Goal: Information Seeking & Learning: Compare options

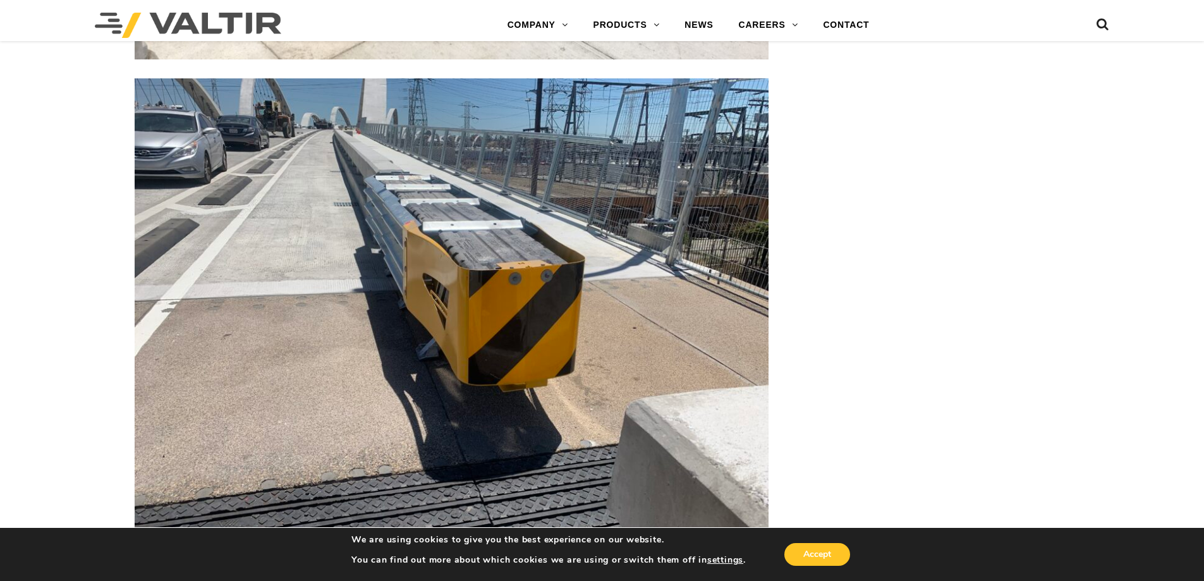
scroll to position [3604, 0]
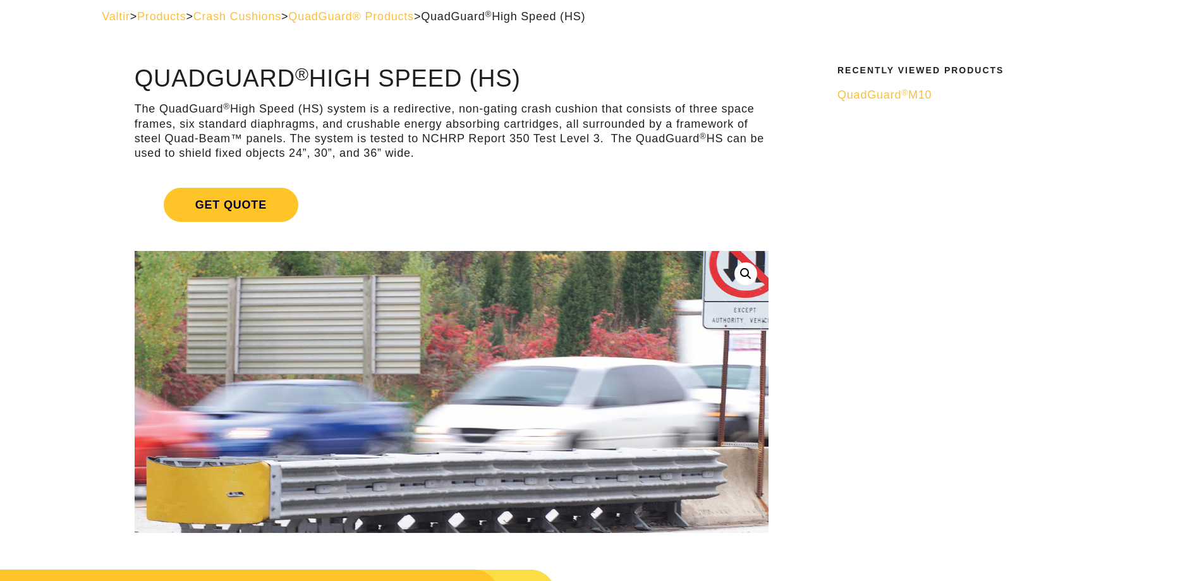
scroll to position [126, 0]
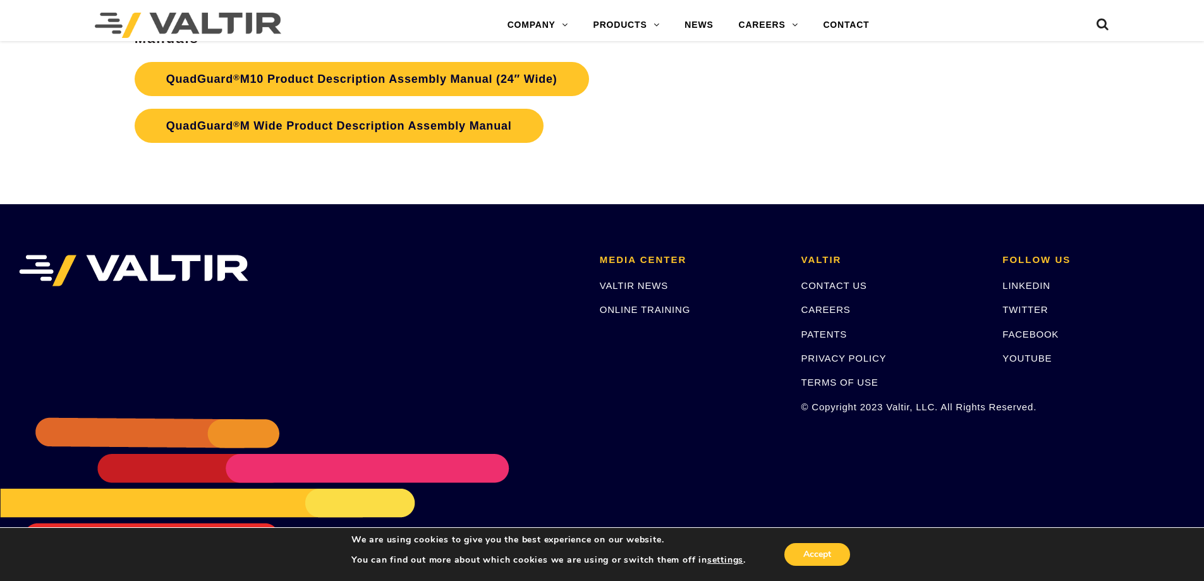
scroll to position [4902, 0]
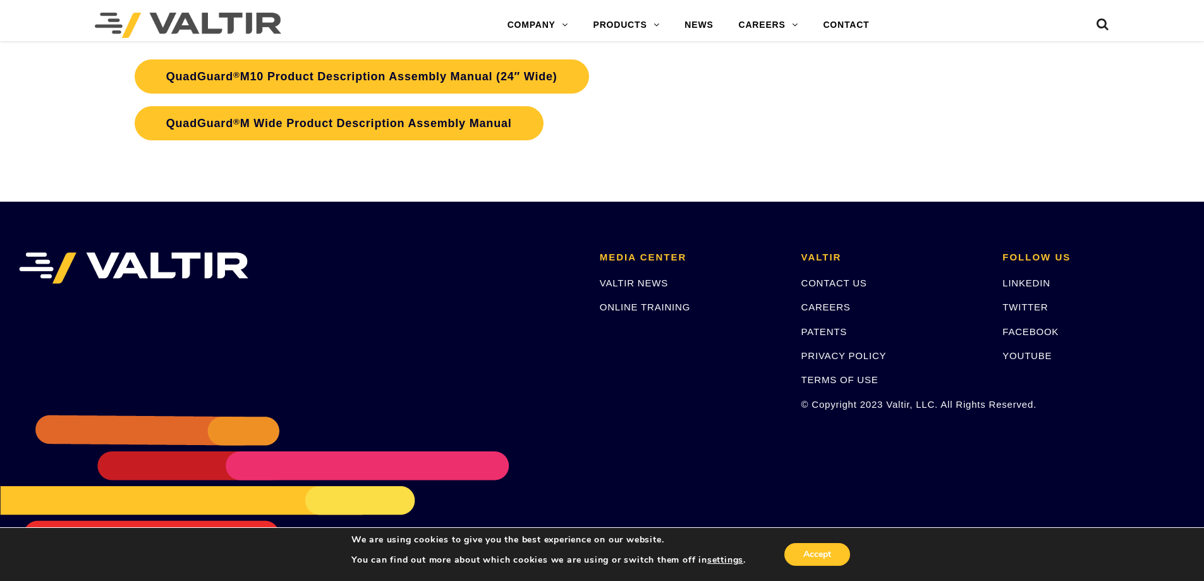
click at [619, 381] on li "MEDIA CENTER VALTIR NEWS ONLINE TRAINING" at bounding box center [691, 331] width 202 height 158
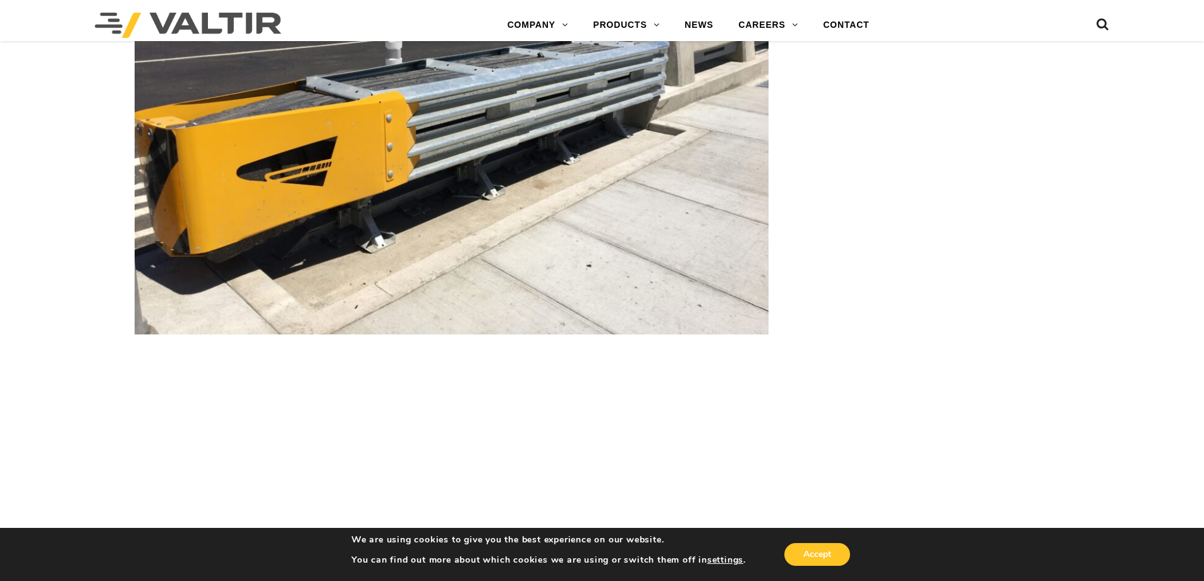
scroll to position [2689, 0]
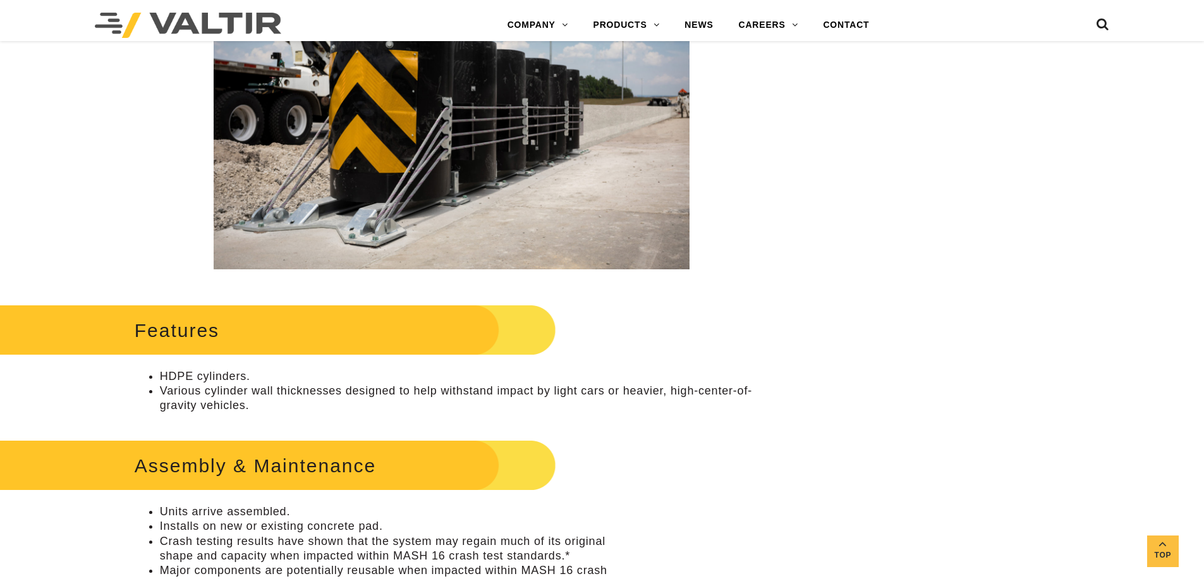
scroll to position [379, 0]
